Goal: Communication & Community: Participate in discussion

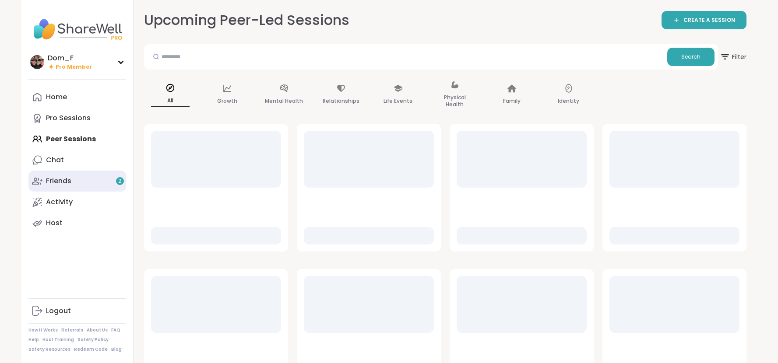
click at [109, 186] on link "Friends 2" at bounding box center [77, 181] width 98 height 21
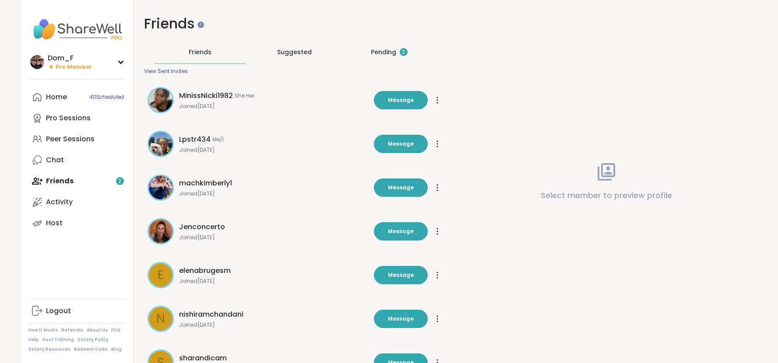
click at [390, 55] on div "Pending 2" at bounding box center [389, 52] width 37 height 9
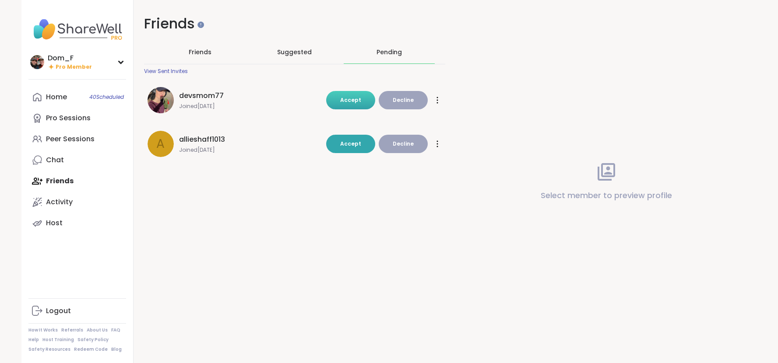
click at [348, 102] on span "Accept" at bounding box center [350, 99] width 21 height 7
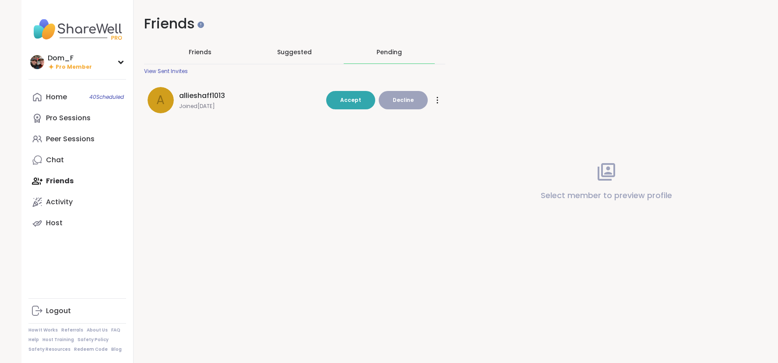
click at [348, 102] on span "Accept" at bounding box center [350, 99] width 21 height 7
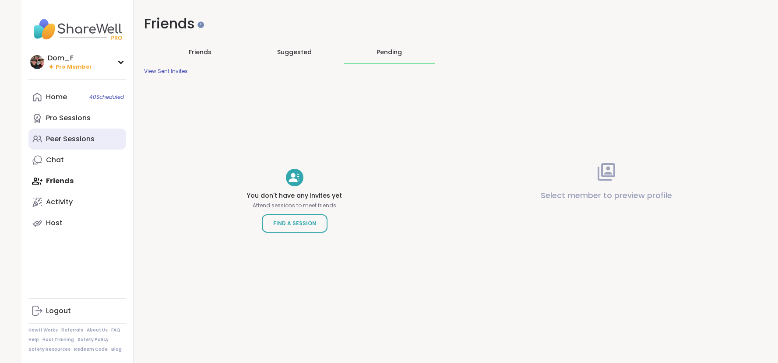
click at [87, 145] on link "Peer Sessions" at bounding box center [77, 139] width 98 height 21
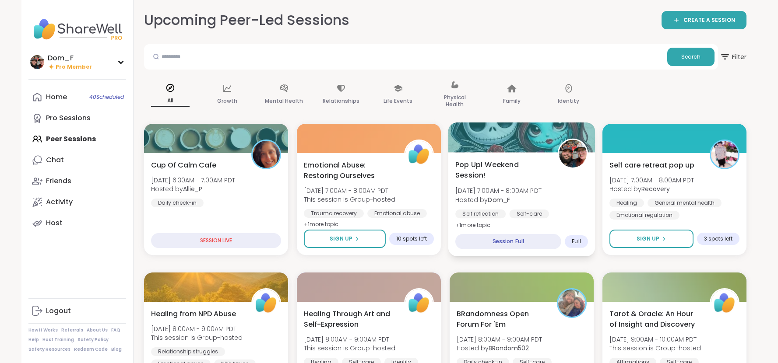
click at [546, 183] on div "Pop Up! Weekend Session! [DATE] 7:00AM - 8:00AM PDT Hosted by Dom_F Self reflec…" at bounding box center [521, 194] width 133 height 71
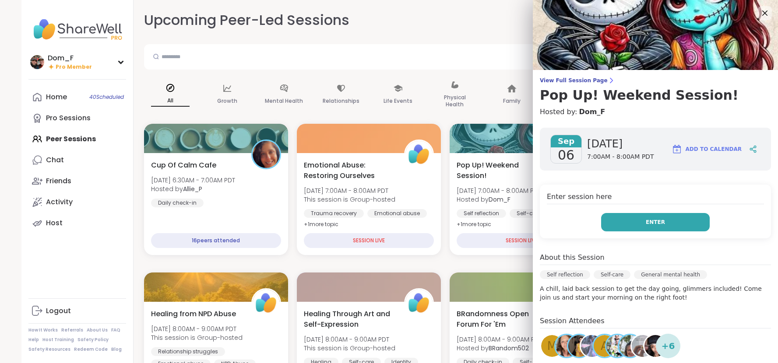
click at [651, 225] on span "Enter" at bounding box center [655, 222] width 19 height 8
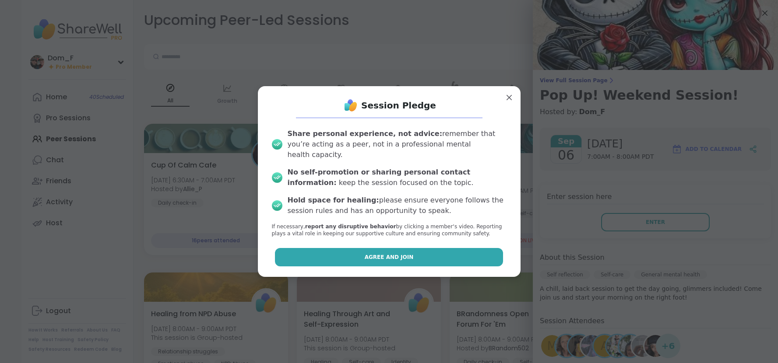
click at [481, 249] on button "Agree and Join" at bounding box center [389, 257] width 228 height 18
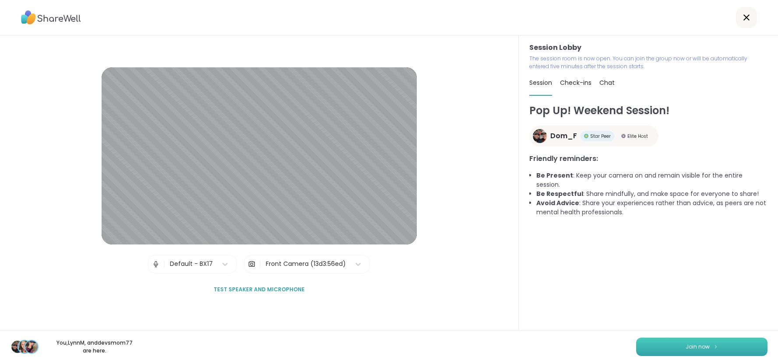
click at [658, 344] on button "Join now" at bounding box center [701, 347] width 131 height 18
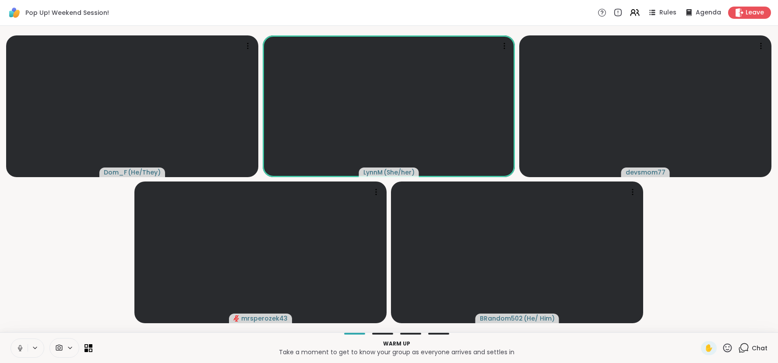
click at [758, 351] on span "Chat" at bounding box center [760, 348] width 16 height 9
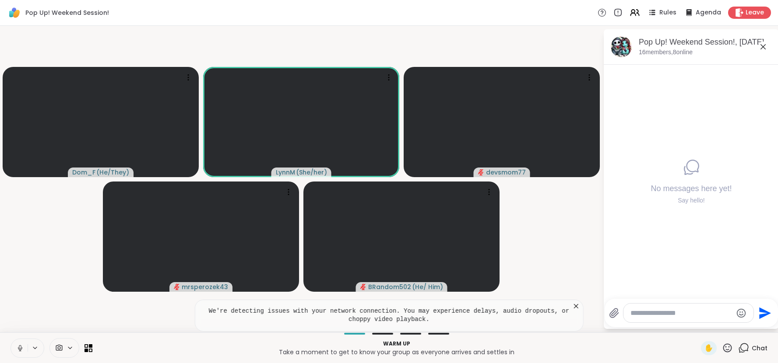
click at [578, 306] on icon at bounding box center [576, 306] width 9 height 9
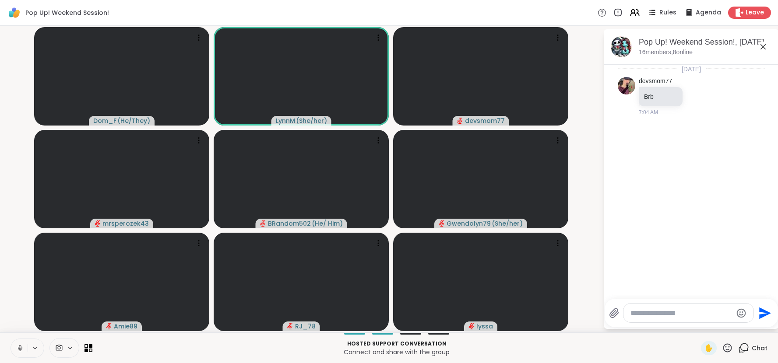
click at [764, 46] on icon at bounding box center [763, 47] width 11 height 11
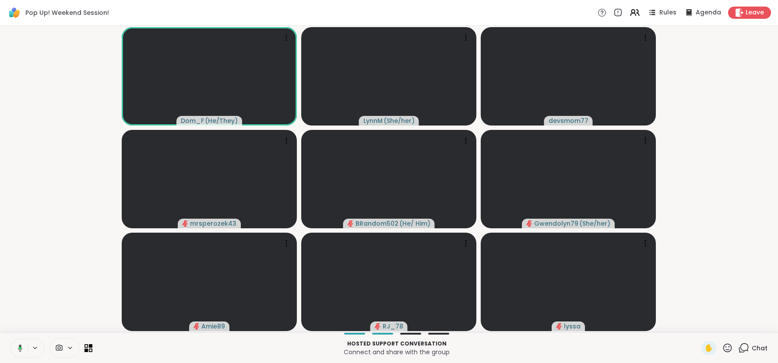
click at [777, 197] on div "Dom_F ( He/They ) [PERSON_NAME] ( She/her ) devsmom77 mrsperozek43 BRandom502 (…" at bounding box center [389, 179] width 778 height 307
click at [754, 349] on span "Chat" at bounding box center [760, 348] width 16 height 9
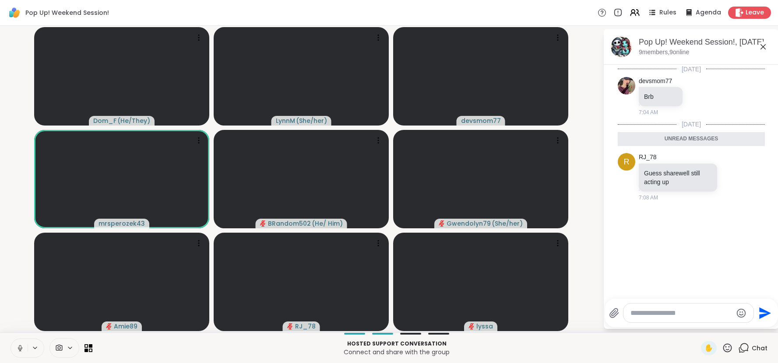
click at [754, 349] on span "Chat" at bounding box center [760, 348] width 16 height 9
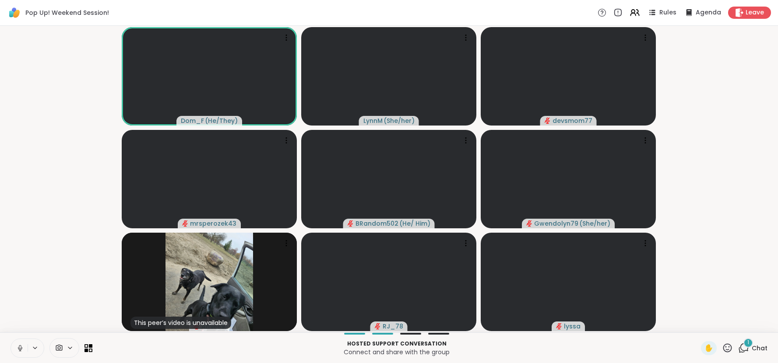
click at [751, 348] on div "1 Chat" at bounding box center [752, 349] width 29 height 14
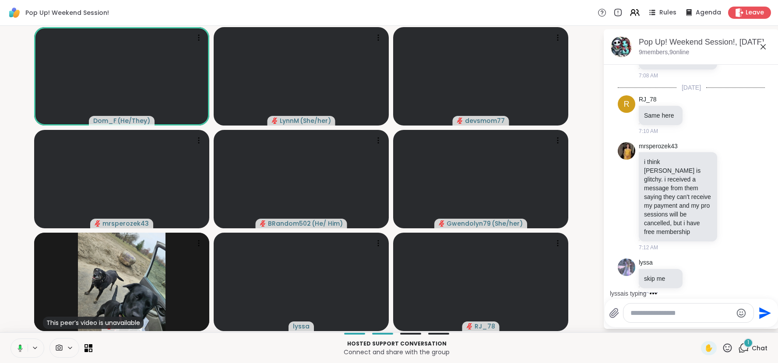
scroll to position [139, 0]
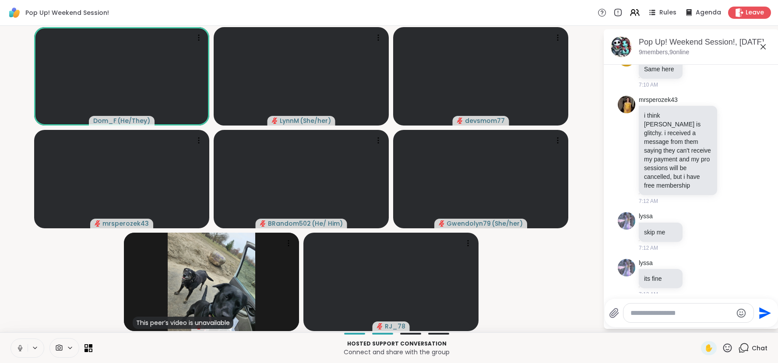
click at [761, 49] on icon at bounding box center [763, 47] width 11 height 11
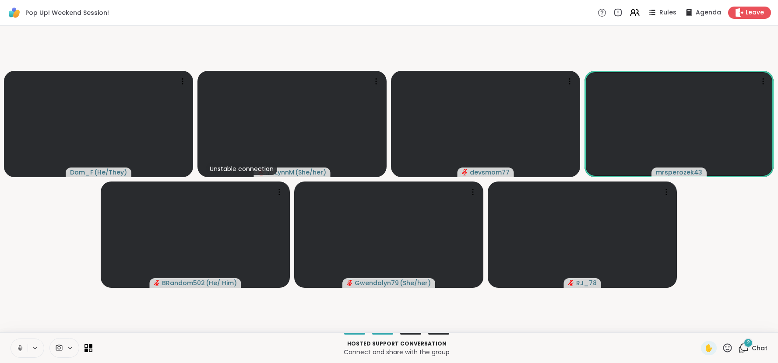
click at [759, 349] on span "Chat" at bounding box center [760, 348] width 16 height 9
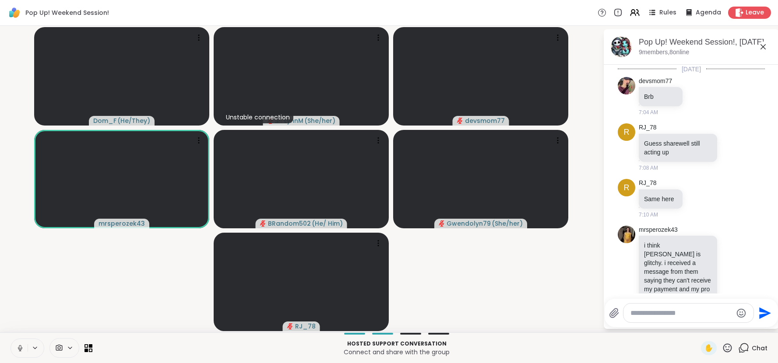
scroll to position [283, 0]
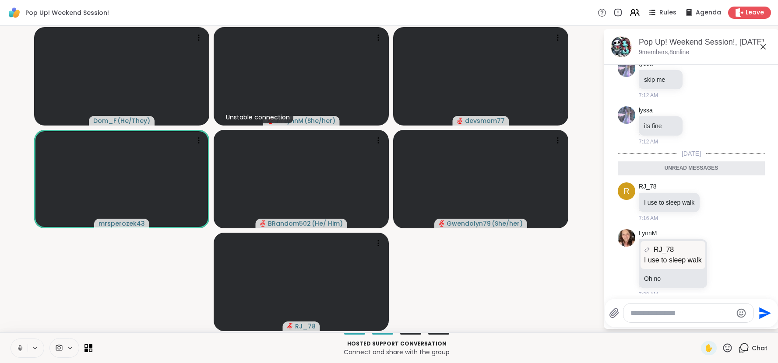
click at [759, 349] on span "Chat" at bounding box center [760, 348] width 16 height 9
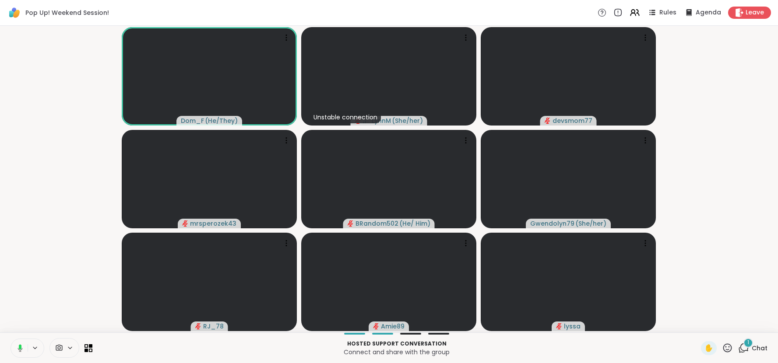
click at [759, 349] on span "Chat" at bounding box center [760, 348] width 16 height 9
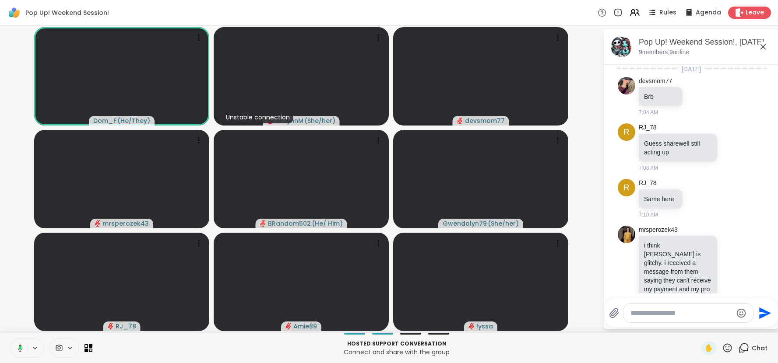
scroll to position [330, 0]
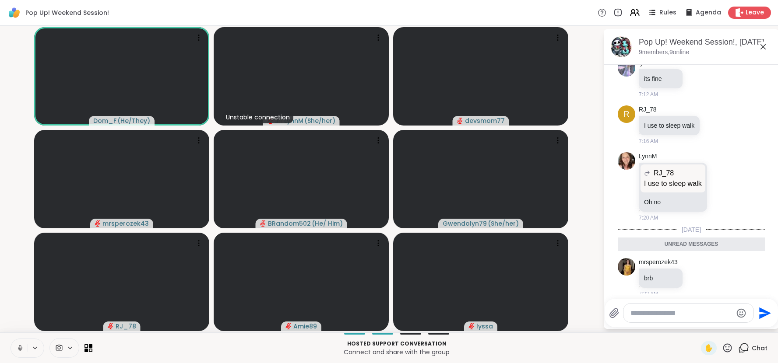
click at [759, 349] on span "Chat" at bounding box center [760, 348] width 16 height 9
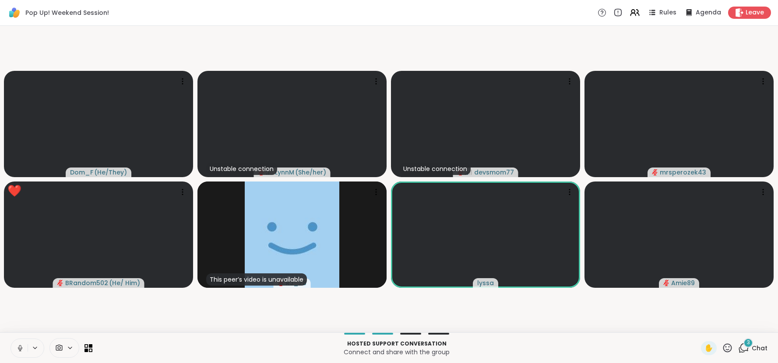
click at [728, 348] on icon at bounding box center [727, 348] width 11 height 11
click at [703, 327] on span "❤️" at bounding box center [701, 325] width 9 height 11
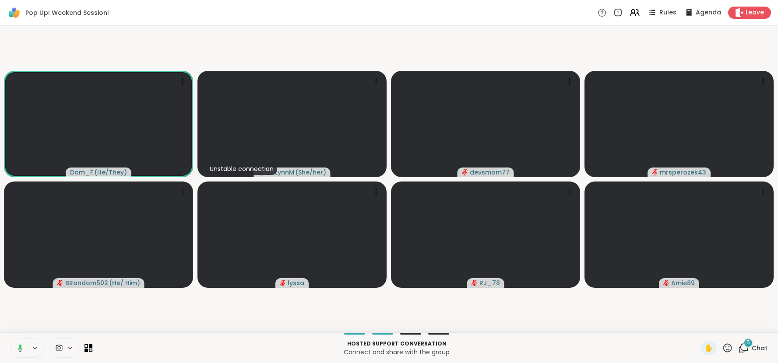
click at [759, 347] on span "Chat" at bounding box center [760, 348] width 16 height 9
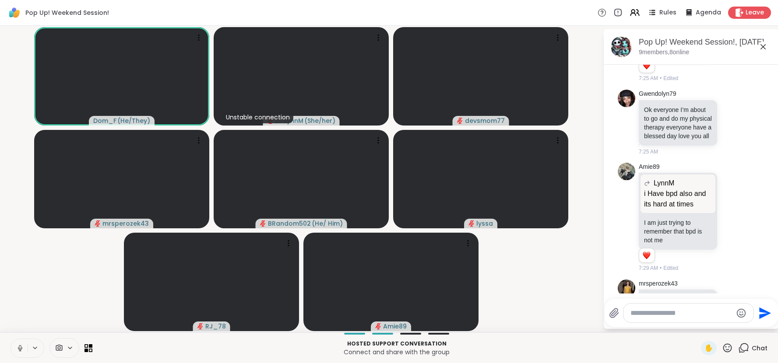
scroll to position [613, 0]
click at [764, 48] on icon at bounding box center [763, 46] width 5 height 5
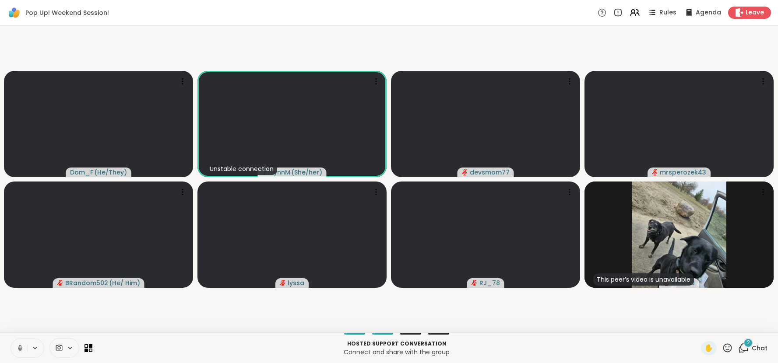
click at [760, 352] on span "Chat" at bounding box center [760, 348] width 16 height 9
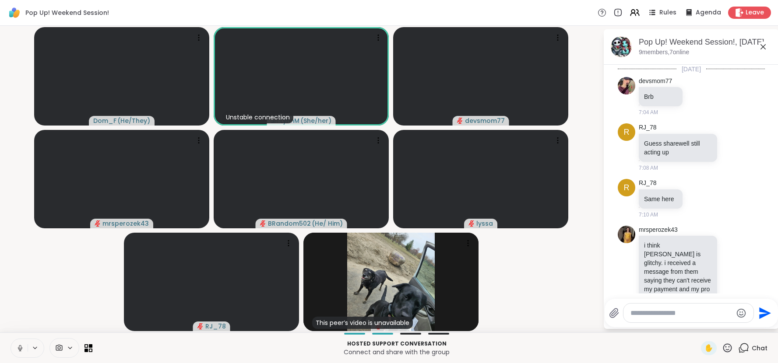
scroll to position [827, 0]
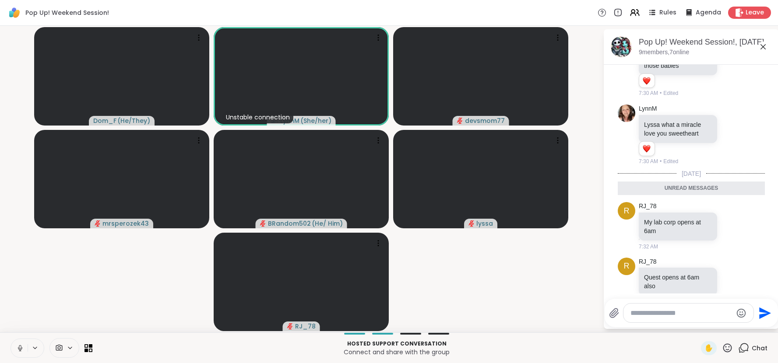
click at [760, 352] on span "Chat" at bounding box center [760, 348] width 16 height 9
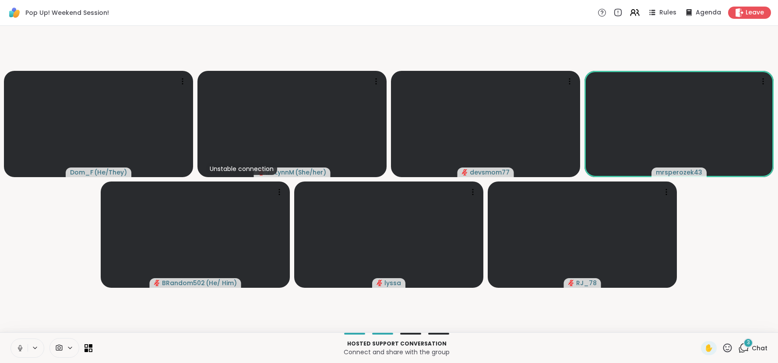
click at [762, 350] on span "Chat" at bounding box center [760, 348] width 16 height 9
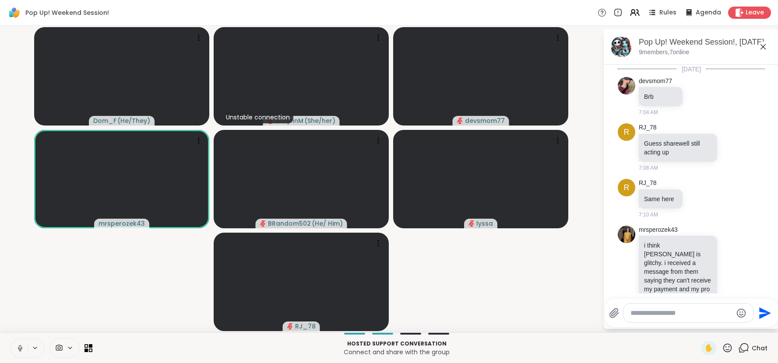
scroll to position [1060, 0]
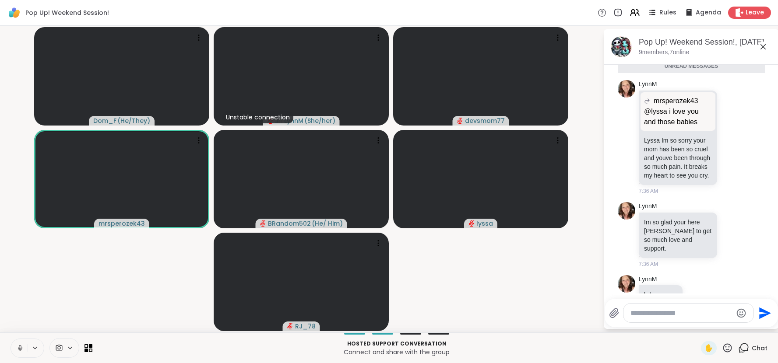
click at [764, 47] on icon at bounding box center [763, 47] width 11 height 11
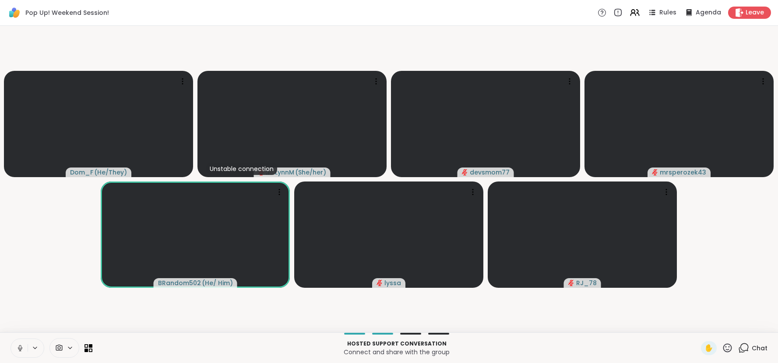
click at [763, 349] on span "Chat" at bounding box center [760, 348] width 16 height 9
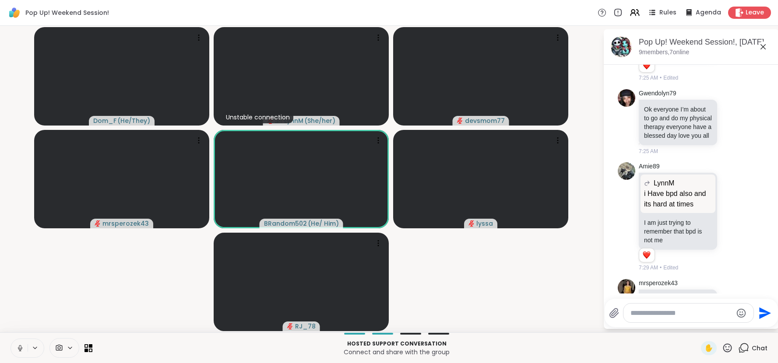
scroll to position [583, 0]
click at [731, 214] on icon at bounding box center [733, 218] width 8 height 9
click at [666, 201] on div "Select Reaction: Heart" at bounding box center [663, 205] width 8 height 8
click at [762, 48] on icon at bounding box center [763, 47] width 11 height 11
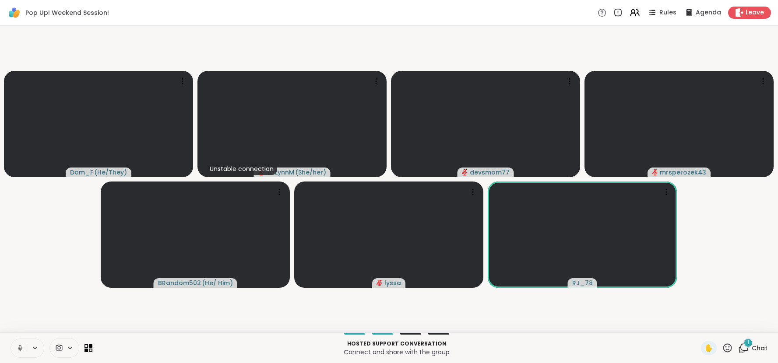
click at [756, 346] on span "Chat" at bounding box center [760, 348] width 16 height 9
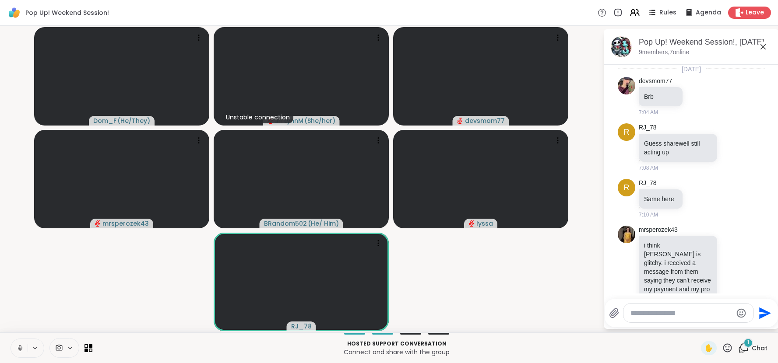
scroll to position [1115, 0]
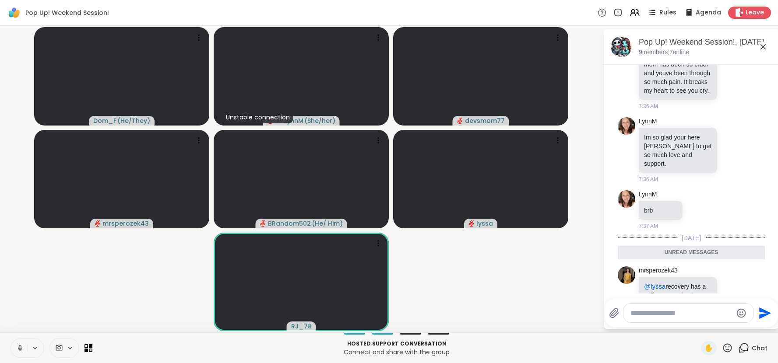
click at [756, 346] on span "Chat" at bounding box center [760, 348] width 16 height 9
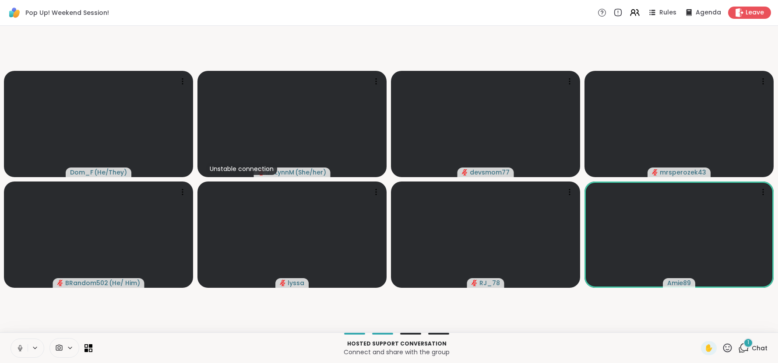
click at [747, 347] on div "1" at bounding box center [748, 343] width 10 height 10
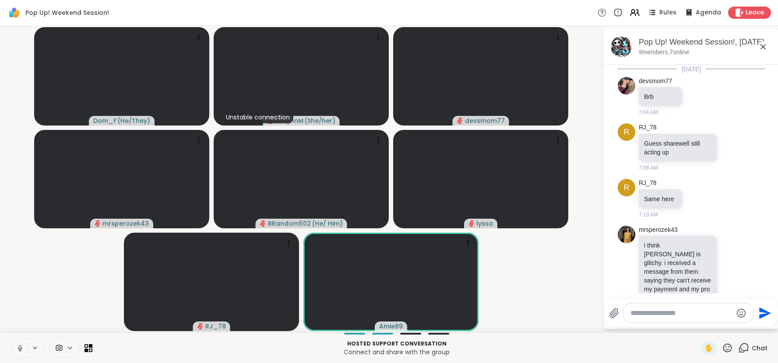
scroll to position [1179, 0]
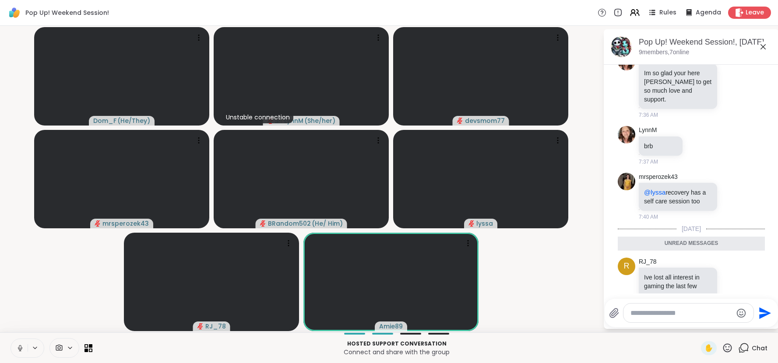
click at [747, 347] on icon at bounding box center [743, 348] width 11 height 11
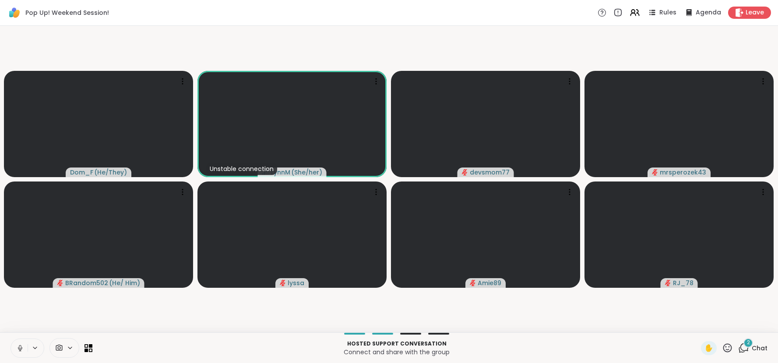
click at [748, 346] on span "2" at bounding box center [748, 342] width 3 height 7
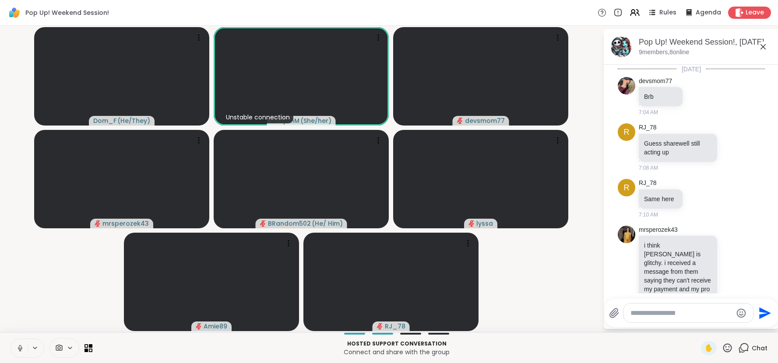
scroll to position [1336, 0]
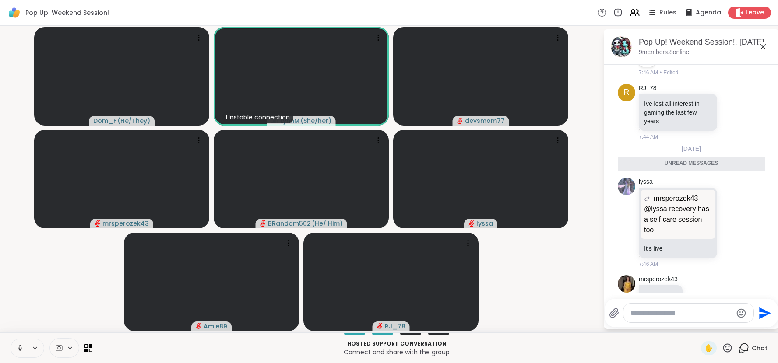
click at [764, 45] on icon at bounding box center [763, 47] width 11 height 11
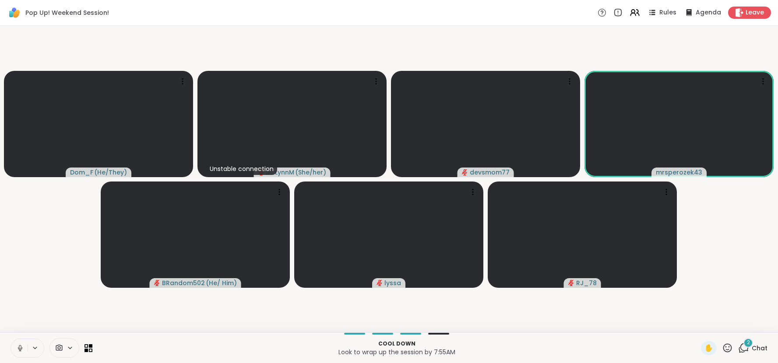
click at [731, 353] on icon at bounding box center [727, 348] width 11 height 11
click at [743, 331] on span "🌟" at bounding box center [740, 325] width 9 height 11
click at [755, 345] on span "Chat" at bounding box center [760, 348] width 16 height 9
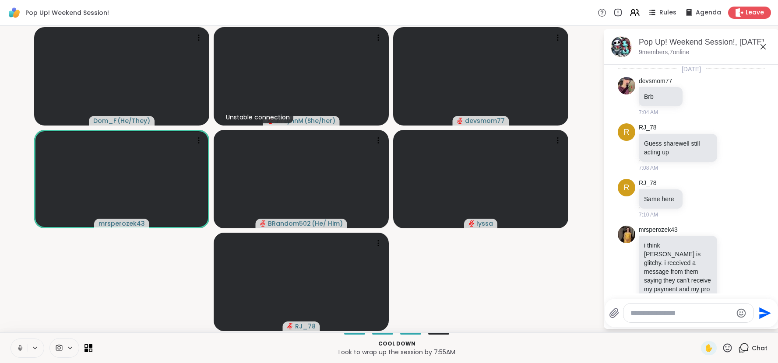
scroll to position [1447, 0]
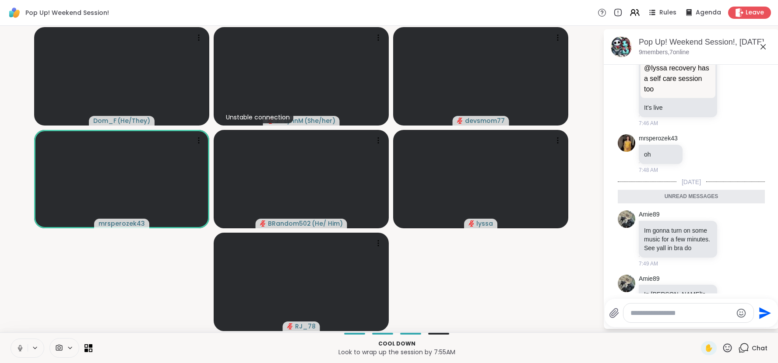
click at [755, 345] on span "Chat" at bounding box center [760, 348] width 16 height 9
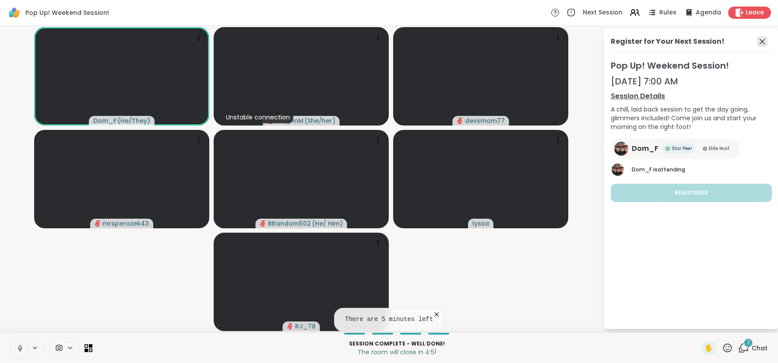
click at [760, 43] on icon at bounding box center [762, 41] width 11 height 11
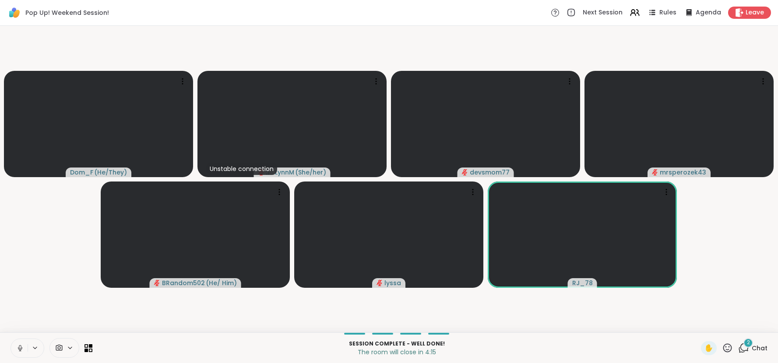
click at [755, 348] on span "Chat" at bounding box center [760, 348] width 16 height 9
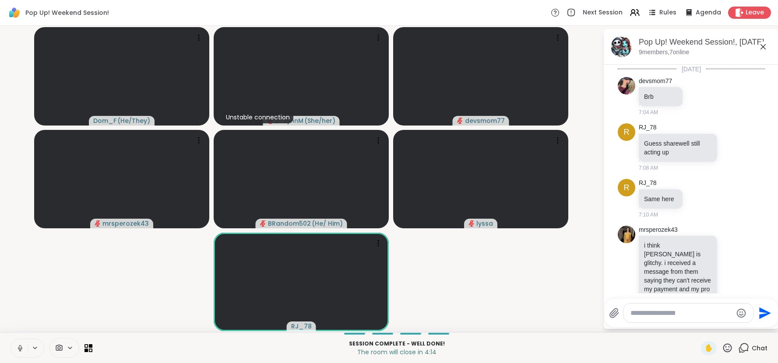
scroll to position [1665, 0]
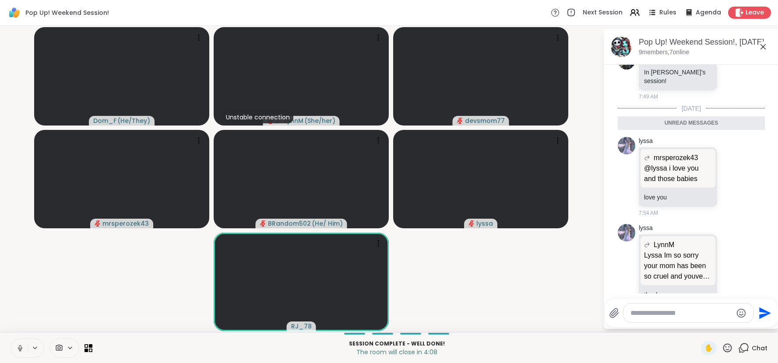
click at [755, 348] on span "Chat" at bounding box center [760, 348] width 16 height 9
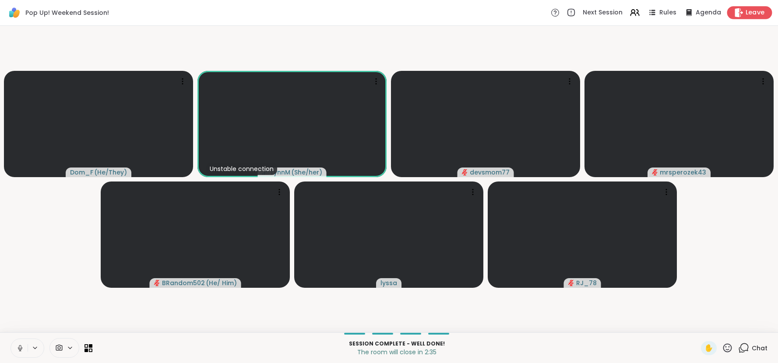
click at [752, 14] on span "Leave" at bounding box center [755, 12] width 19 height 9
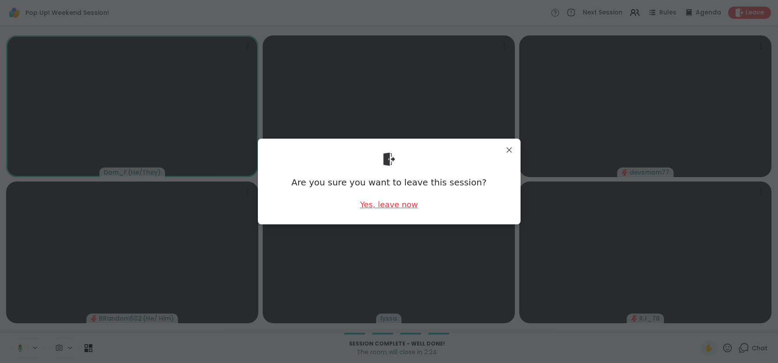
click at [399, 208] on div "Yes, leave now" at bounding box center [389, 204] width 58 height 11
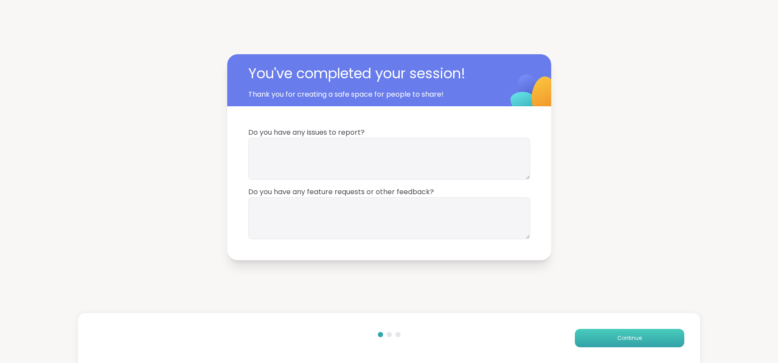
click at [620, 343] on button "Continue" at bounding box center [629, 338] width 109 height 18
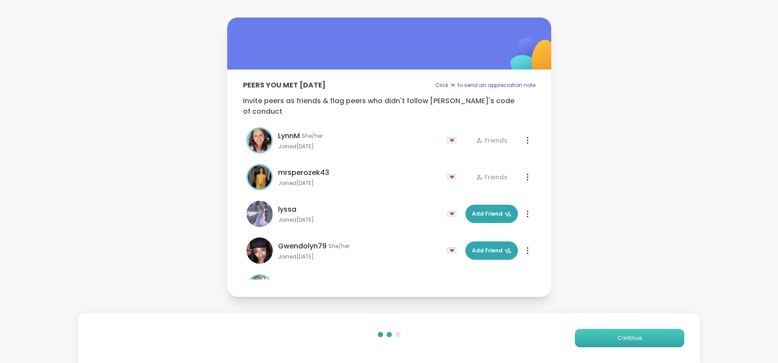
click at [620, 343] on button "Continue" at bounding box center [629, 338] width 109 height 18
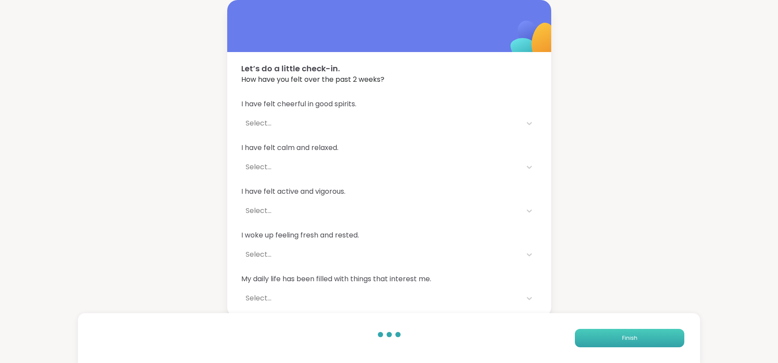
click at [620, 343] on button "Finish" at bounding box center [629, 338] width 109 height 18
